Goal: Navigation & Orientation: Go to known website

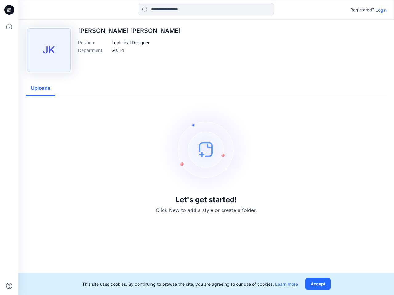
click at [197, 148] on img at bounding box center [206, 149] width 92 height 92
click at [10, 10] on icon at bounding box center [10, 10] width 2 height 0
click at [9, 26] on icon at bounding box center [9, 27] width 14 height 14
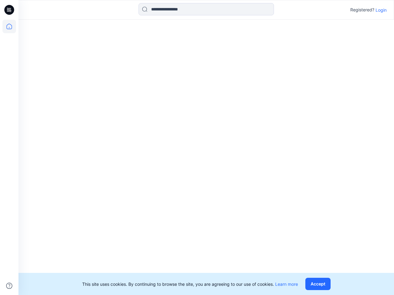
click at [9, 286] on icon at bounding box center [9, 286] width 6 height 6
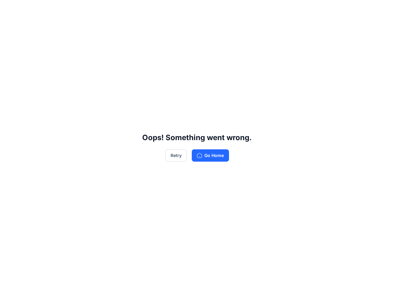
click at [206, 9] on div "Oops! Something went wrong. Retry Go Home" at bounding box center [197, 147] width 394 height 295
click at [381, 10] on div "Oops! Something went wrong. Retry Go Home" at bounding box center [197, 147] width 394 height 295
click at [131, 42] on div "Oops! Something went wrong. Retry Go Home" at bounding box center [197, 147] width 394 height 295
click at [118, 50] on div "Oops! Something went wrong. Retry Go Home" at bounding box center [197, 147] width 394 height 295
click at [41, 88] on div "Oops! Something went wrong. Retry Go Home" at bounding box center [197, 147] width 394 height 295
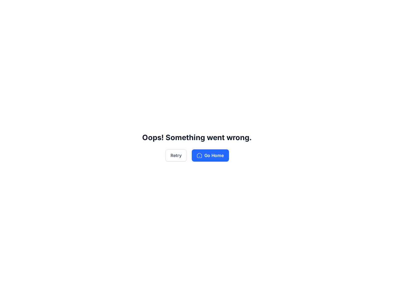
click at [319, 284] on div "Oops! Something went wrong. Retry Go Home" at bounding box center [197, 147] width 394 height 295
